Goal: Book appointment/travel/reservation

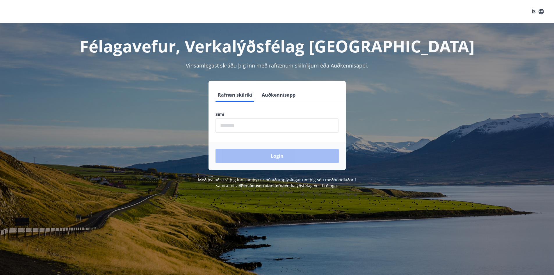
click at [250, 123] on input "phone" at bounding box center [277, 125] width 123 height 14
type input "********"
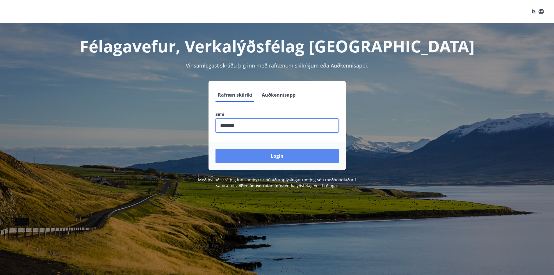
click at [257, 155] on button "Login" at bounding box center [277, 156] width 123 height 14
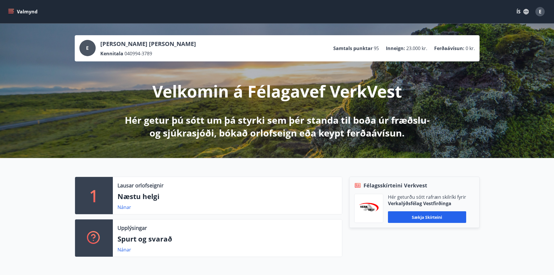
click at [11, 12] on icon "menu" at bounding box center [11, 12] width 6 height 6
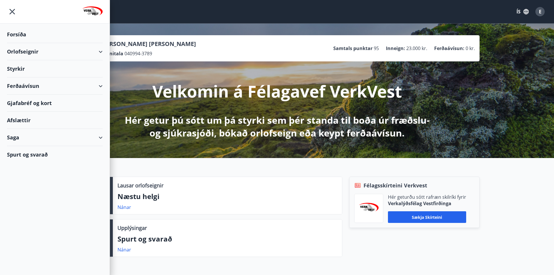
click at [101, 51] on div "Orlofseignir" at bounding box center [55, 51] width 96 height 17
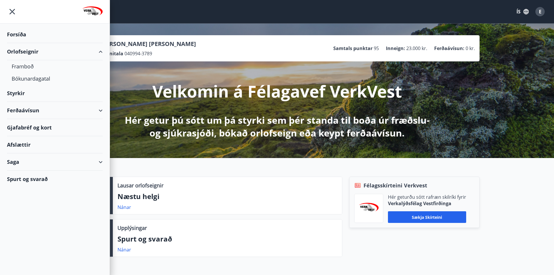
click at [23, 51] on div "Orlofseignir" at bounding box center [55, 51] width 96 height 17
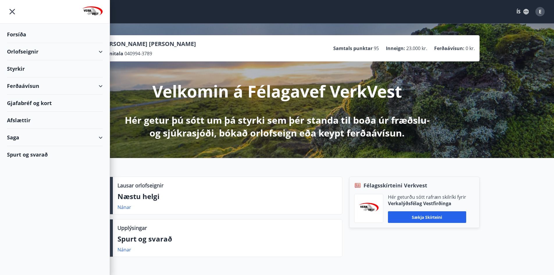
click at [25, 53] on div "Orlofseignir" at bounding box center [55, 51] width 96 height 17
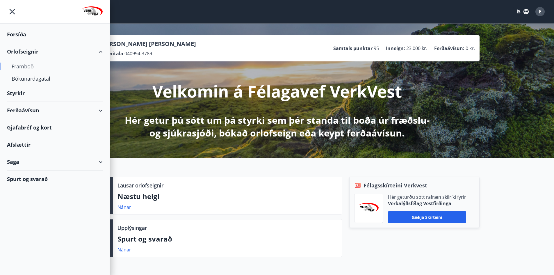
click at [22, 67] on div "Framboð" at bounding box center [55, 66] width 86 height 12
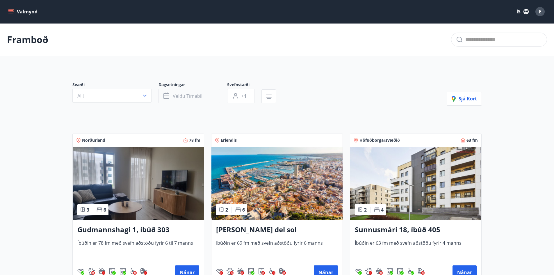
click at [186, 94] on span "Veldu tímabil" at bounding box center [188, 96] width 30 height 6
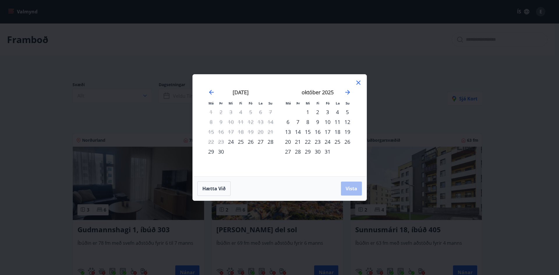
click at [343, 92] on div "október 2025" at bounding box center [317, 94] width 69 height 26
click at [349, 92] on icon "Move forward to switch to the next month." at bounding box center [347, 92] width 5 height 5
click at [299, 131] on div "11" at bounding box center [298, 132] width 10 height 10
click at [317, 132] on div "13" at bounding box center [318, 132] width 10 height 10
drag, startPoint x: 359, startPoint y: 186, endPoint x: 360, endPoint y: 182, distance: 4.1
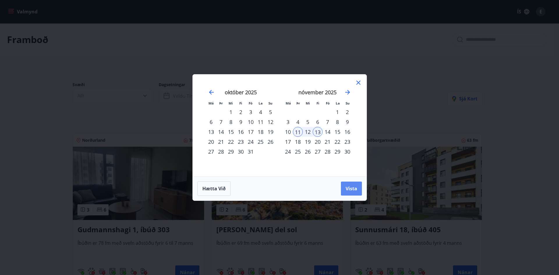
click at [359, 186] on button "Vista" at bounding box center [351, 189] width 21 height 14
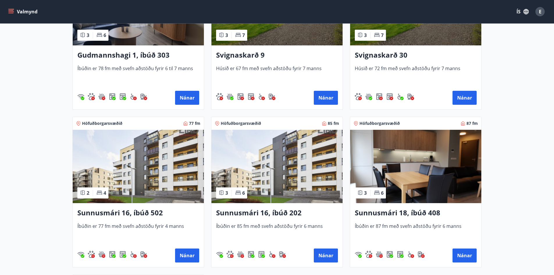
scroll to position [204, 0]
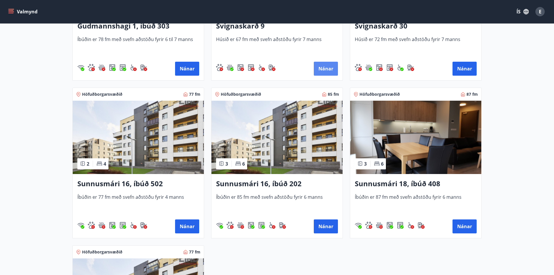
click at [331, 63] on button "Nánar" at bounding box center [326, 69] width 24 height 14
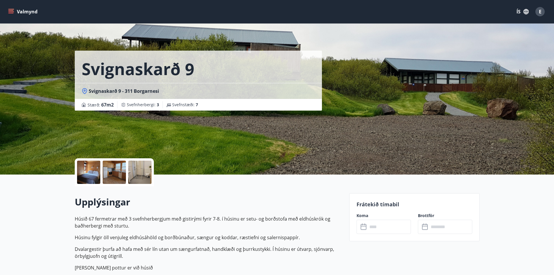
click at [116, 177] on div at bounding box center [114, 172] width 23 height 23
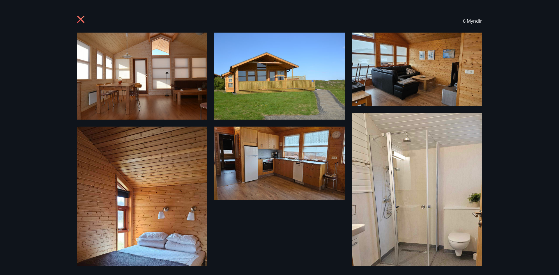
click at [81, 18] on icon at bounding box center [81, 19] width 9 height 9
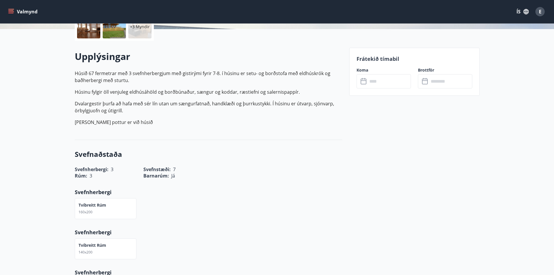
scroll to position [175, 0]
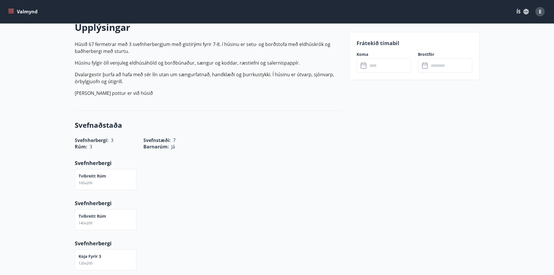
click at [389, 65] on input "text" at bounding box center [389, 65] width 43 height 14
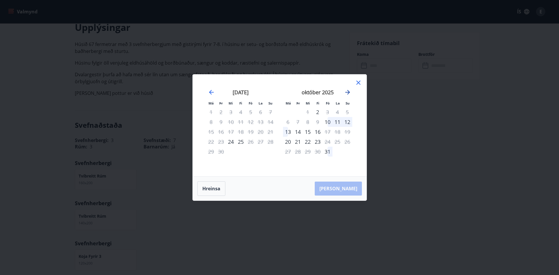
click at [350, 91] on icon "Move forward to switch to the next month." at bounding box center [347, 92] width 7 height 7
click at [337, 122] on div "8" at bounding box center [337, 122] width 10 height 10
click at [328, 121] on div "7" at bounding box center [327, 122] width 10 height 10
click at [297, 131] on div "11" at bounding box center [298, 132] width 10 height 10
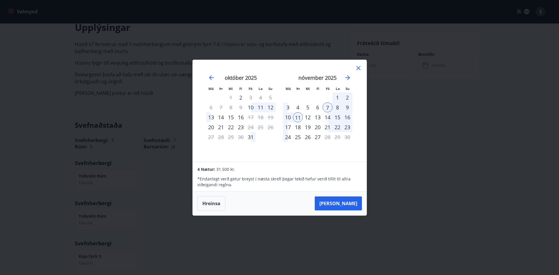
click at [358, 67] on icon at bounding box center [358, 68] width 7 height 7
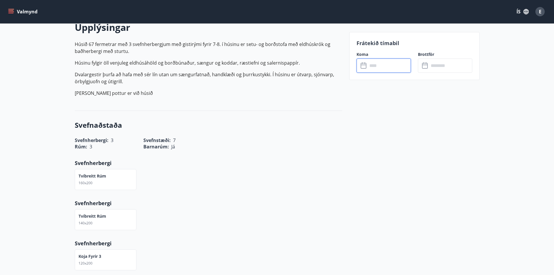
scroll to position [0, 0]
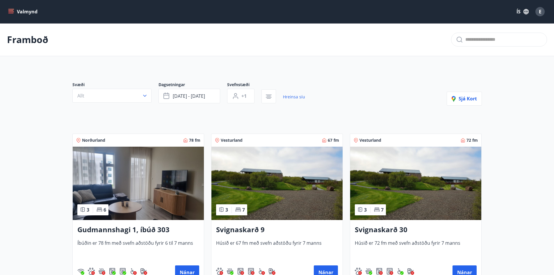
scroll to position [204, 0]
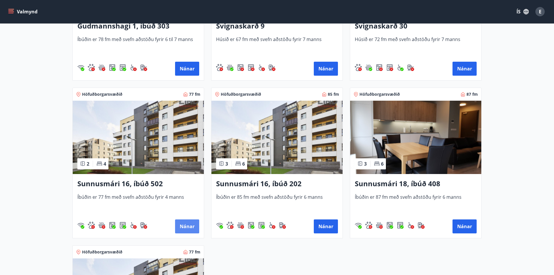
click at [182, 226] on button "Nánar" at bounding box center [187, 226] width 24 height 14
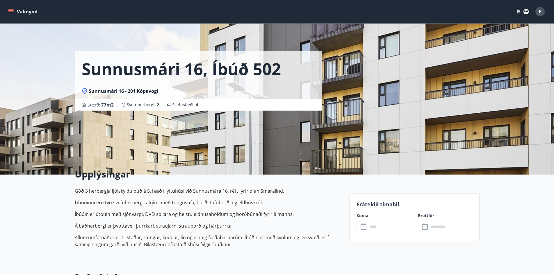
click at [382, 226] on input "text" at bounding box center [389, 227] width 43 height 14
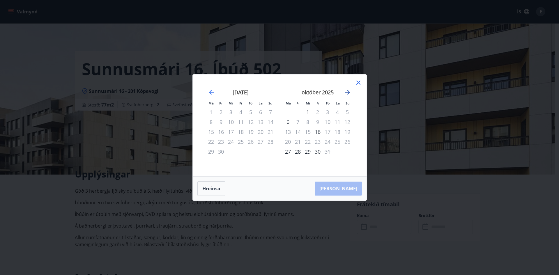
click at [347, 91] on icon "Move forward to switch to the next month." at bounding box center [347, 92] width 7 height 7
click at [356, 79] on icon at bounding box center [358, 82] width 7 height 7
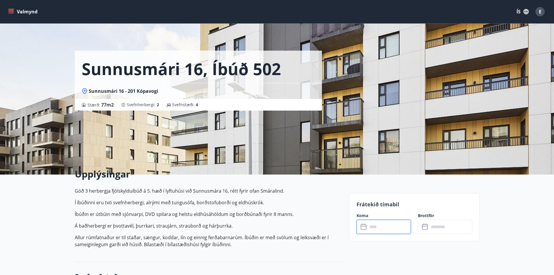
click at [380, 226] on input "text" at bounding box center [389, 227] width 43 height 14
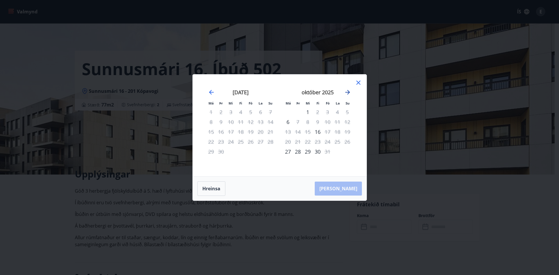
click at [345, 92] on icon "Move forward to switch to the next month." at bounding box center [347, 92] width 7 height 7
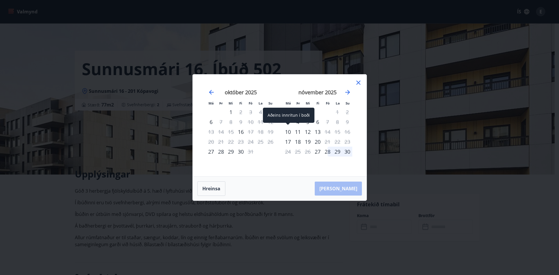
click at [289, 131] on div "10" at bounding box center [288, 132] width 10 height 10
click at [318, 131] on div "13" at bounding box center [318, 132] width 10 height 10
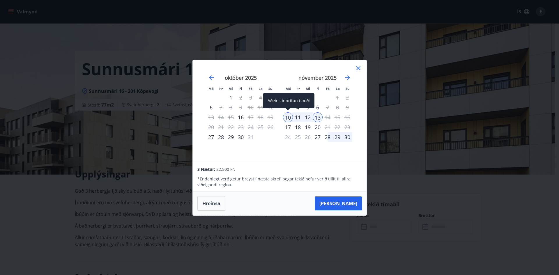
click at [288, 116] on div "10" at bounding box center [288, 117] width 10 height 10
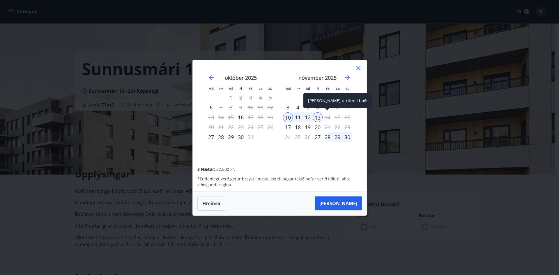
click at [327, 116] on div "14" at bounding box center [327, 117] width 10 height 10
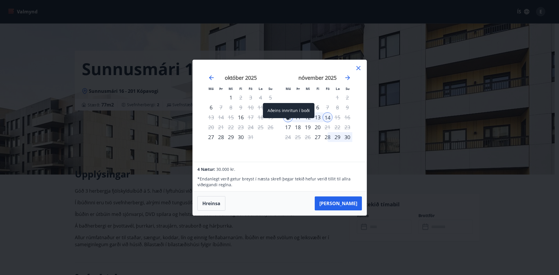
click at [288, 125] on div "17" at bounding box center [288, 127] width 10 height 10
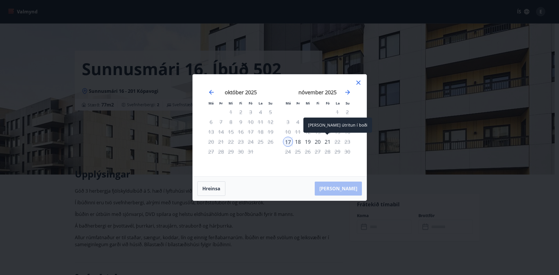
click at [327, 142] on div "21" at bounding box center [327, 142] width 10 height 10
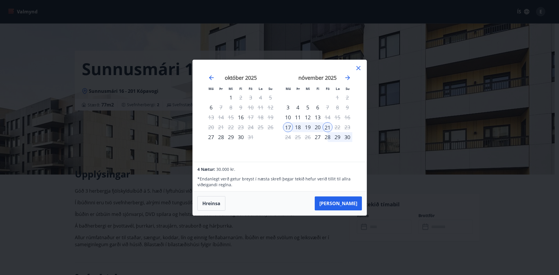
click at [359, 68] on icon at bounding box center [358, 68] width 7 height 7
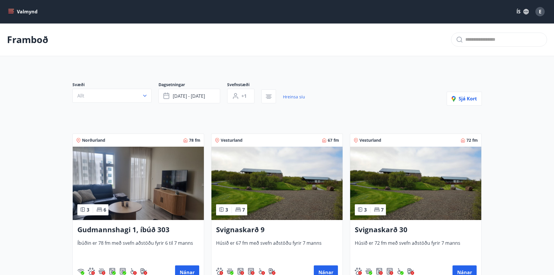
click at [315, 200] on img at bounding box center [277, 183] width 131 height 73
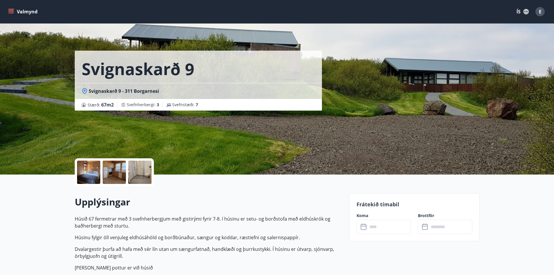
scroll to position [29, 0]
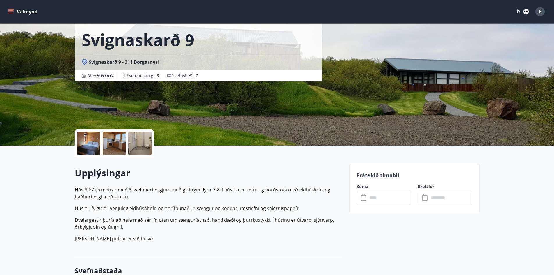
click at [401, 194] on input "text" at bounding box center [389, 198] width 43 height 14
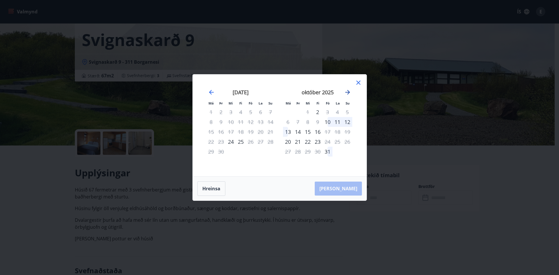
click at [348, 93] on icon "Move forward to switch to the next month." at bounding box center [347, 92] width 7 height 7
click at [285, 140] on div "17" at bounding box center [288, 142] width 10 height 10
click at [328, 142] on div "21" at bounding box center [327, 142] width 10 height 10
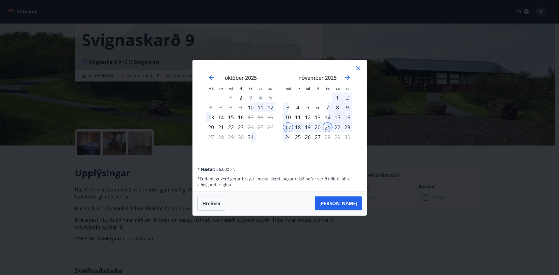
click at [290, 118] on div "10" at bounding box center [288, 117] width 10 height 10
click at [329, 117] on div "14" at bounding box center [327, 117] width 10 height 10
click at [288, 106] on div "3" at bounding box center [288, 107] width 10 height 10
click at [328, 106] on div "7" at bounding box center [327, 107] width 10 height 10
click at [289, 106] on div "3" at bounding box center [288, 107] width 10 height 10
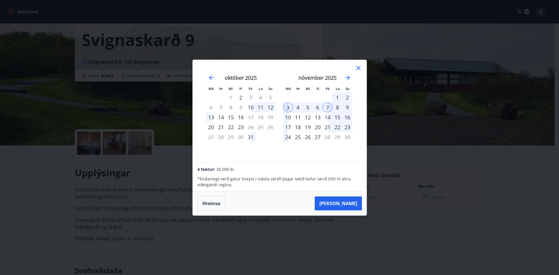
click at [338, 106] on div "8" at bounding box center [337, 107] width 10 height 10
click at [290, 139] on div "24" at bounding box center [288, 137] width 10 height 10
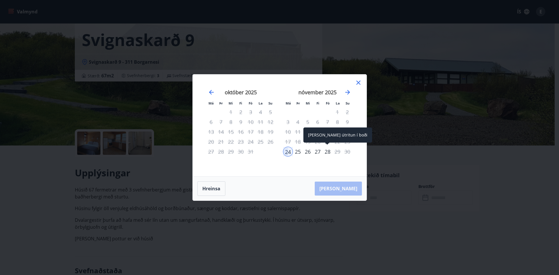
click at [331, 152] on div "28" at bounding box center [327, 152] width 10 height 10
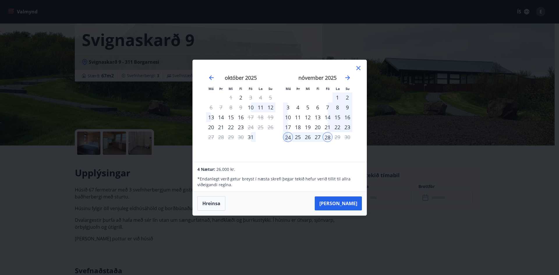
click at [356, 67] on icon at bounding box center [358, 68] width 7 height 7
